Goal: Task Accomplishment & Management: Manage account settings

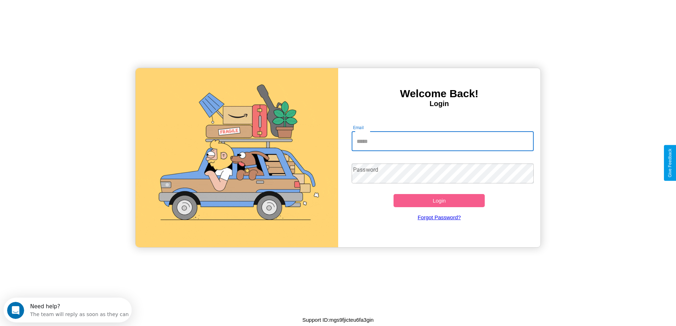
click at [443, 141] on input "Email" at bounding box center [443, 141] width 182 height 20
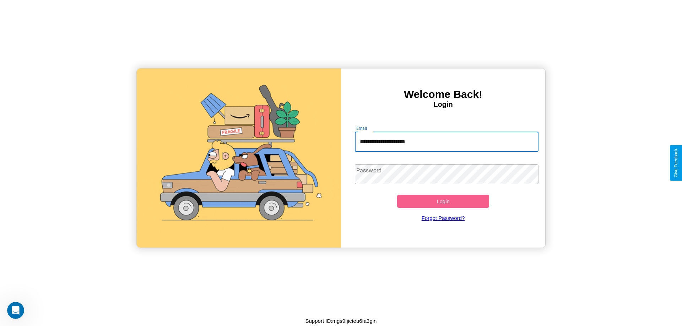
type input "**********"
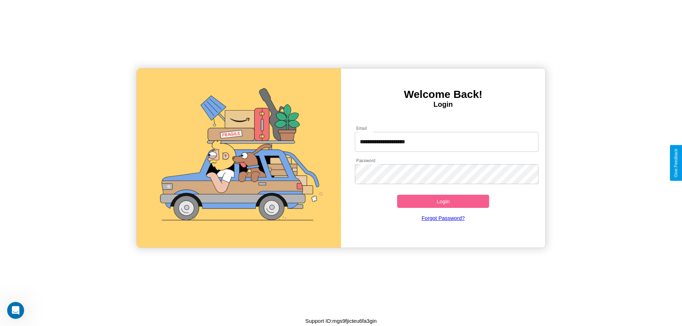
click at [443, 201] on button "Login" at bounding box center [443, 201] width 92 height 13
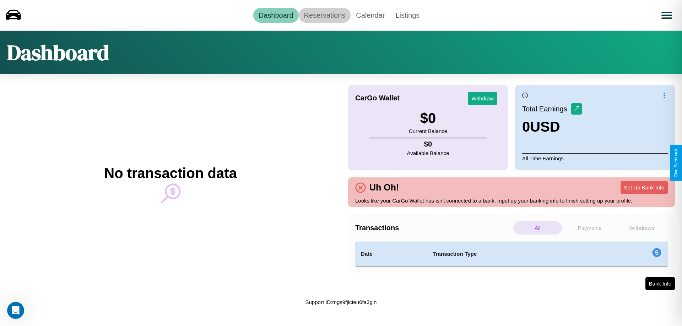
click at [324, 15] on link "Reservations" at bounding box center [325, 15] width 52 height 15
